Goal: Communication & Community: Answer question/provide support

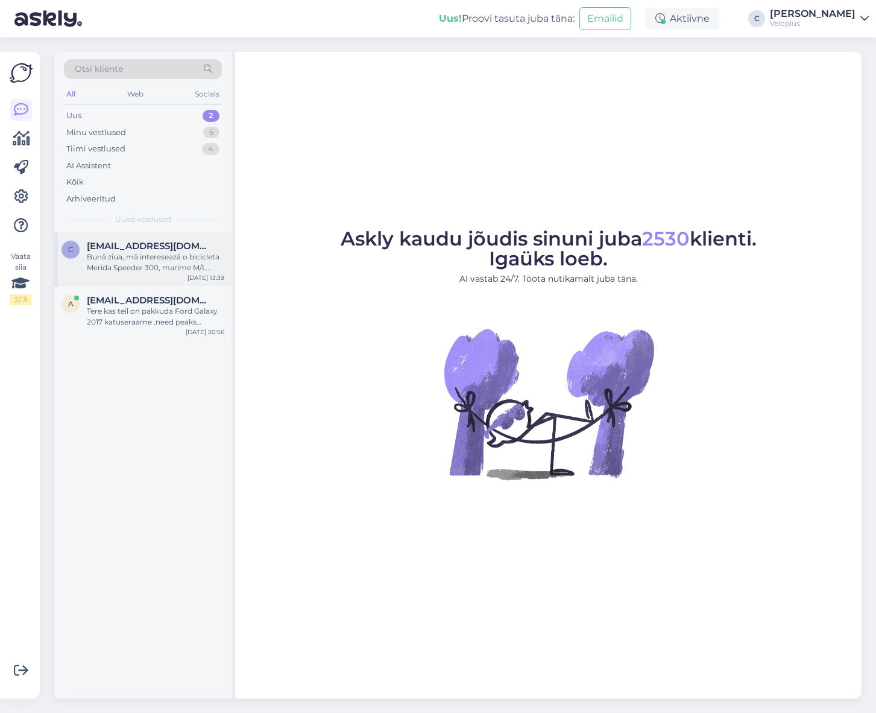
click at [130, 243] on span "[EMAIL_ADDRESS][DOMAIN_NAME]" at bounding box center [149, 246] width 125 height 11
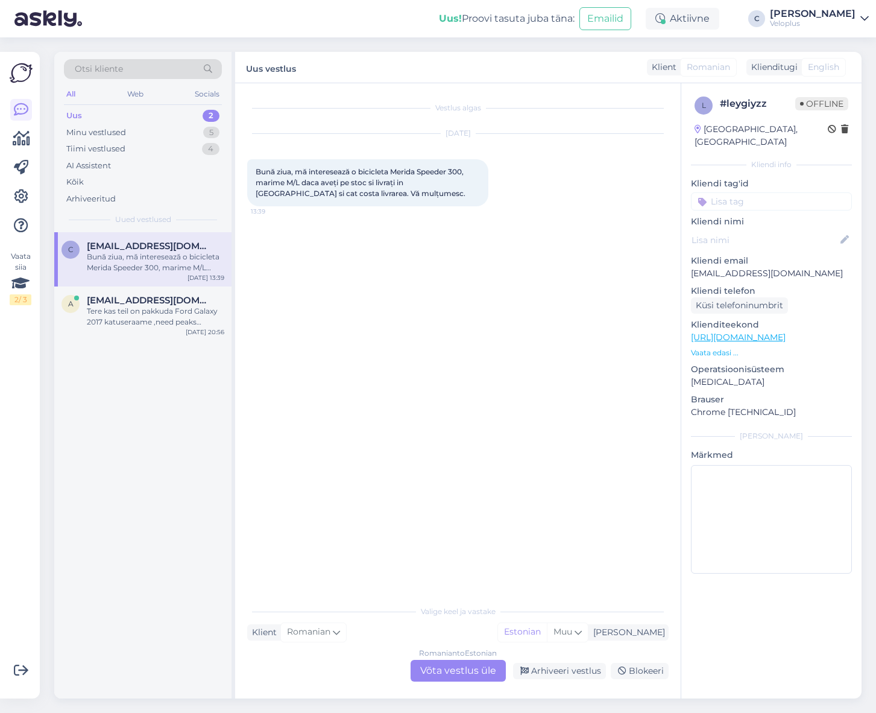
click at [478, 666] on div "Romanian to Estonian Võta vestlus üle" at bounding box center [458, 671] width 95 height 22
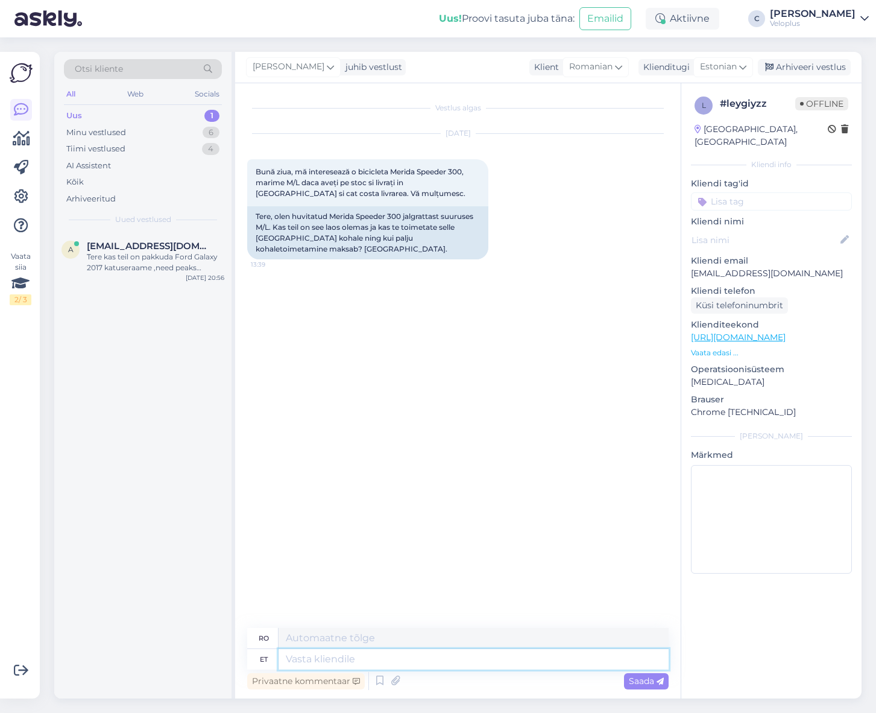
click at [408, 655] on textarea at bounding box center [474, 659] width 390 height 21
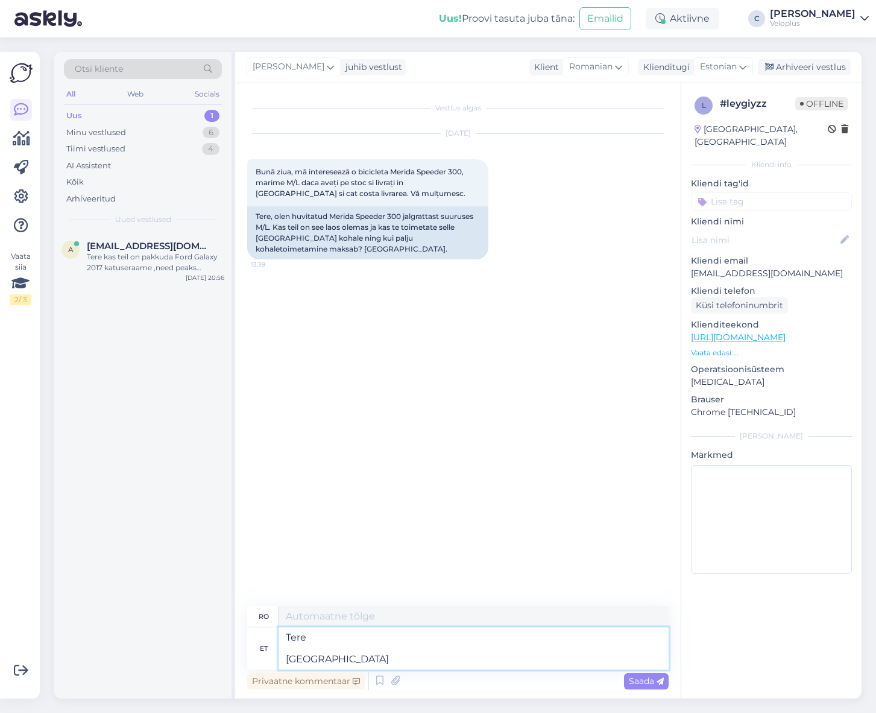
type textarea "Tere [GEOGRAPHIC_DATA] a"
type textarea "Salut [GEOGRAPHIC_DATA]"
type textarea "Tere Meil on"
type textarea "Salut Email"
type textarea "Tere Meil on an"
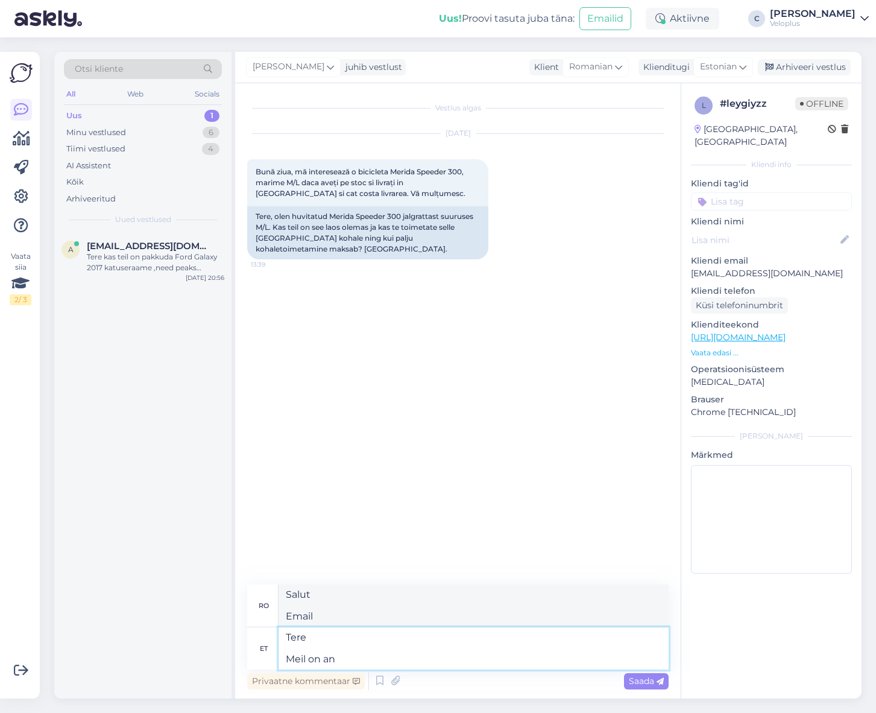
type textarea "Salut Avem"
type textarea "Tere Meil on antud ra"
type textarea "Salut -a dat"
type textarea "Tere Meil on antud ratas"
type textarea "Salut Avem această bicicletă."
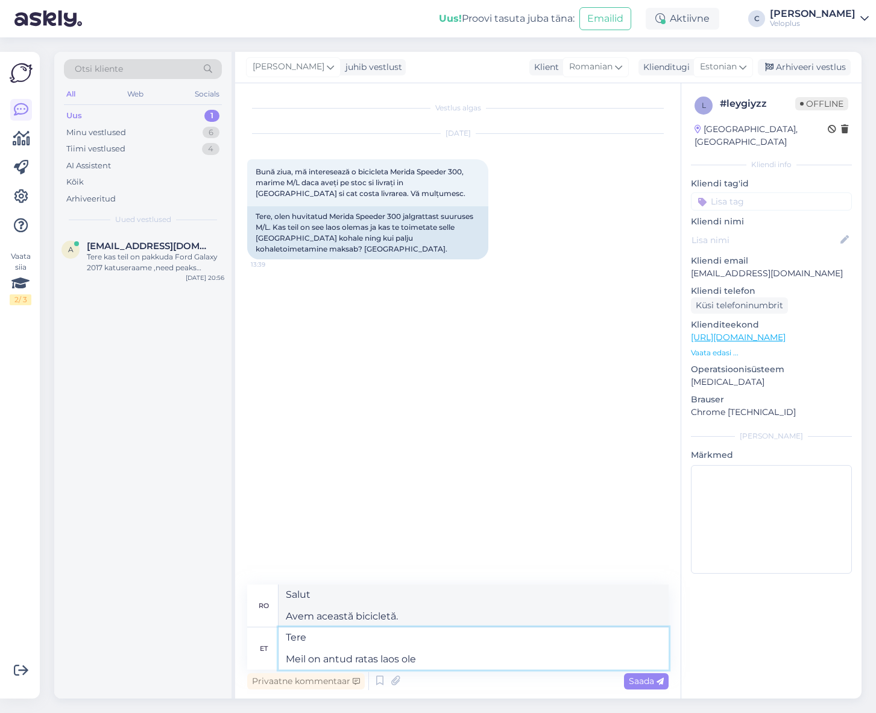
type textarea "Tere Meil on antud ratas laos olem"
type textarea "Bună ziua Avem această bicicletă în stoc."
paste textarea "[URL][DOMAIN_NAME]"
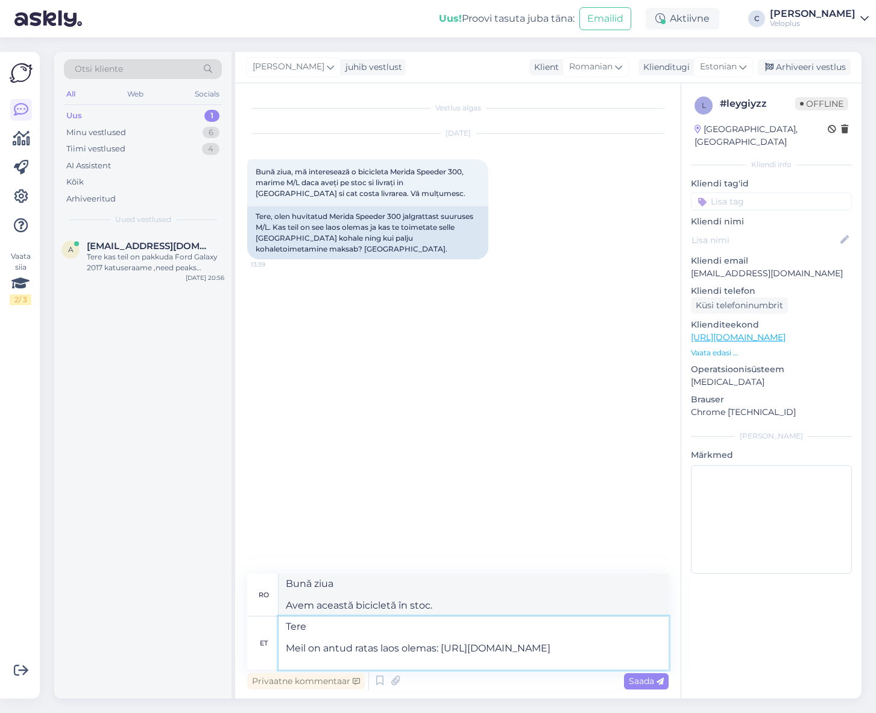
type textarea "Tere Meil on antud ratas laos olemas: [URL][DOMAIN_NAME]"
type textarea "Salut Avem această bicicletă în stoc:"
type textarea "Tere Meil on antud ratas laos olemas: [URL][DOMAIN_NAME]"
type textarea "Bună ziua Avem această bicicletă în stoc: [URL][DOMAIN_NAME]"
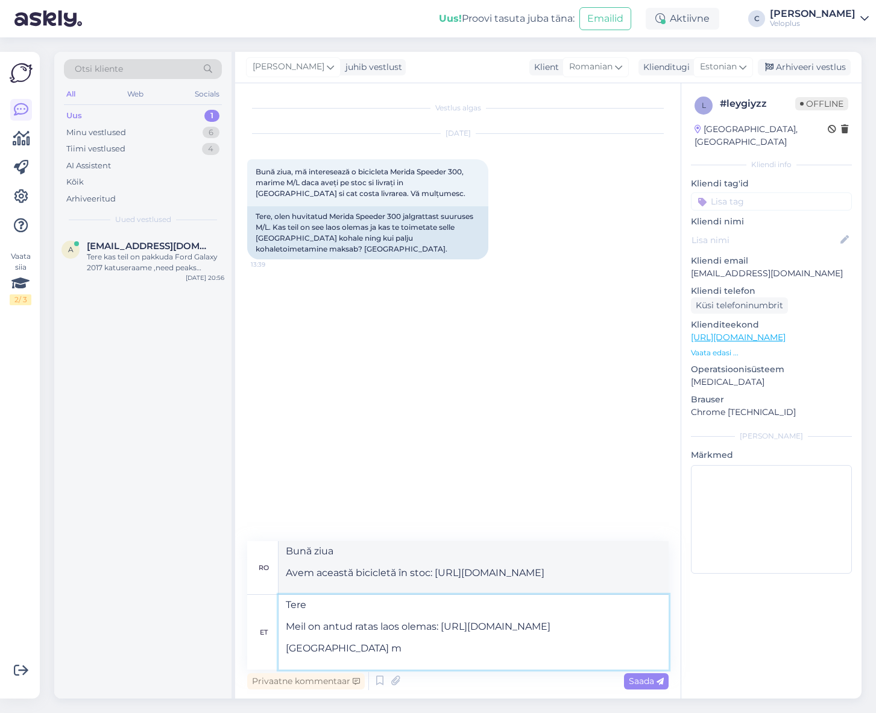
type textarea "Tere Meil on antud ratas laos olemas: [URL][DOMAIN_NAME] [GEOGRAPHIC_DATA] ma"
type textarea "Salut Avem această bicicletă în stoc: [URL][DOMAIN_NAME] Spre [GEOGRAPHIC_DATA]"
type textarea "Tere Meil on antud ratas laos olemas: [URL][DOMAIN_NAME] Rumeeniasse maksab a"
type textarea "Bună ziua Avem această bicicletă în stoc: [URL][DOMAIN_NAME] Costuri de livrare…"
type textarea "Tere Meil on antud ratas laos olemas: [URL][DOMAIN_NAME] Rumeeniasse maksab jal…"
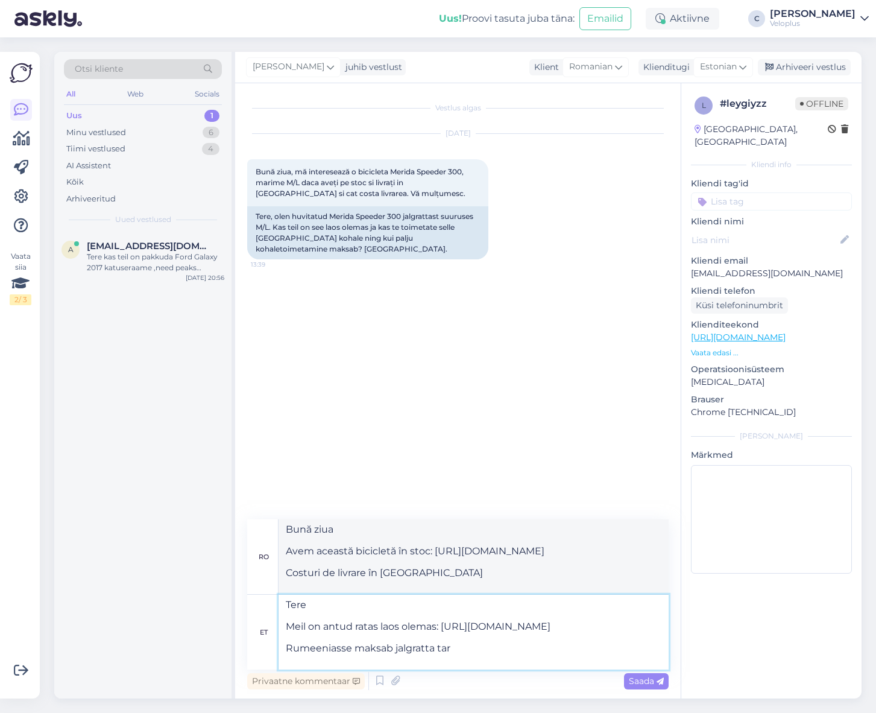
type textarea "Bună ziua Avem această bicicletă în stoc: [URL][DOMAIN_NAME] costă o bicicletă …"
type textarea "Tere Meil on antud ratas laos olemas: [URL][DOMAIN_NAME] Rumeeniasse maksab jal…"
type textarea "Bună ziua Avem această bicicletă în stoc: [URL][DOMAIN_NAME] Costuri transport …"
paste textarea "99,90 €"
type textarea "Tere Meil on antud ratas laos olemas: [URL][DOMAIN_NAME] Rumeeniasse maksab jal…"
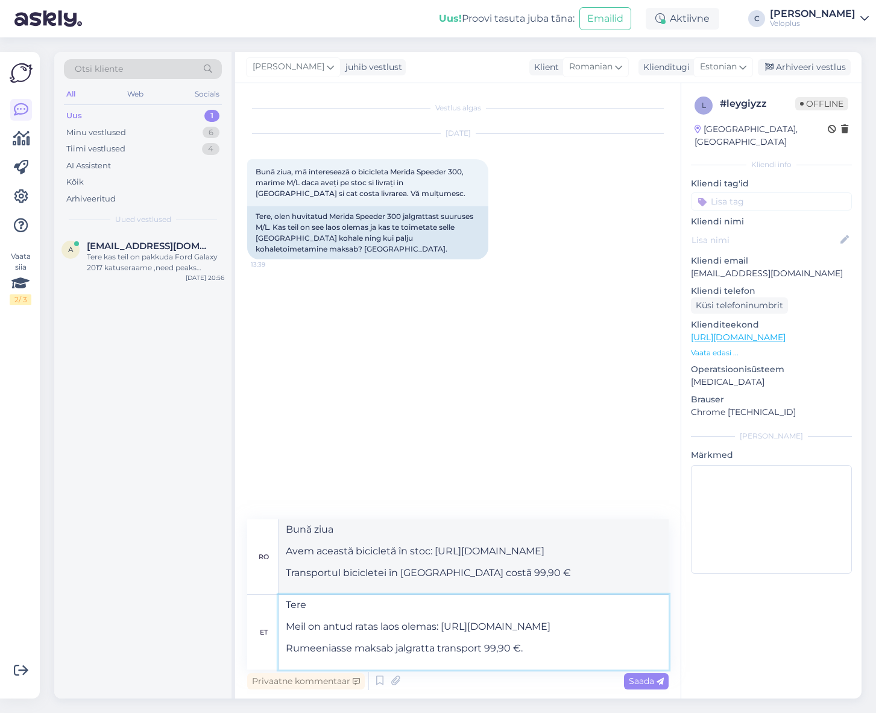
type textarea "Bună ziua Avem această bicicletă în stoc: [URL][DOMAIN_NAME] Transportul bicicl…"
type textarea "Tere Meil on antud ratas laos olemas: [URL][DOMAIN_NAME] Rumeeniasse maksab jal…"
click at [641, 678] on span "Saada" at bounding box center [646, 680] width 35 height 11
